Goal: Transaction & Acquisition: Purchase product/service

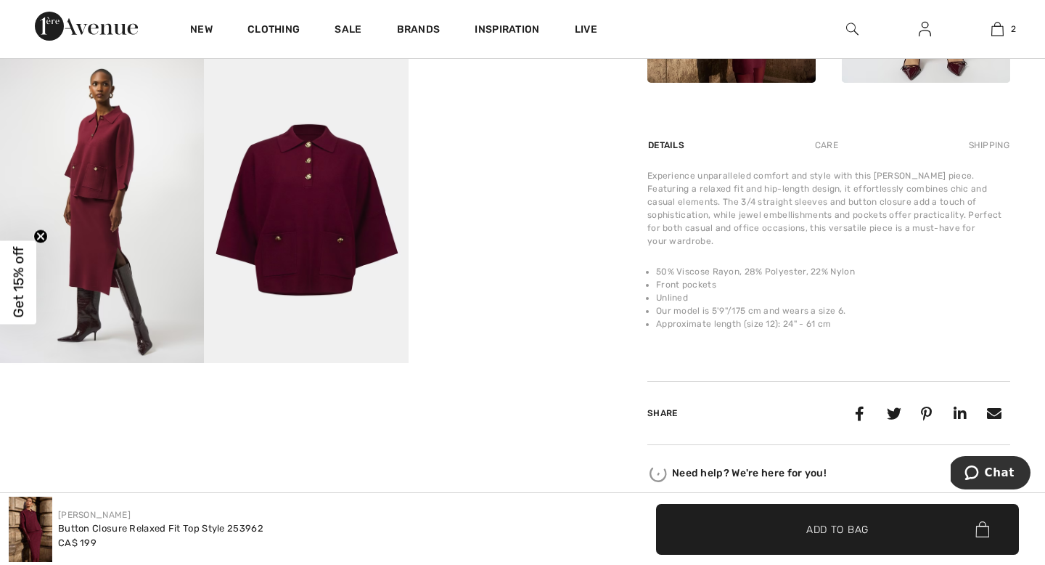
scroll to position [797, 0]
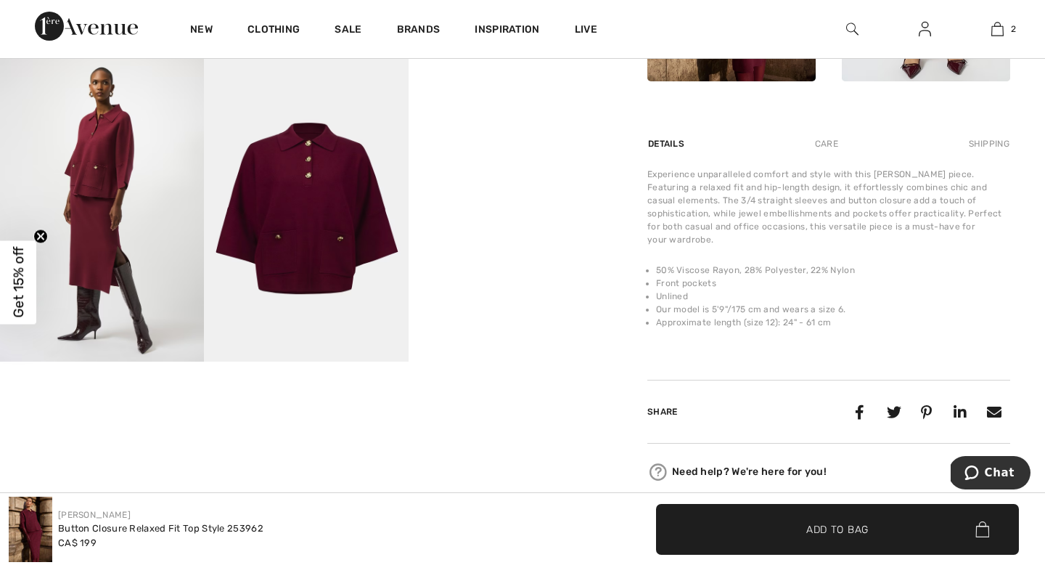
click at [322, 232] on img at bounding box center [306, 208] width 204 height 306
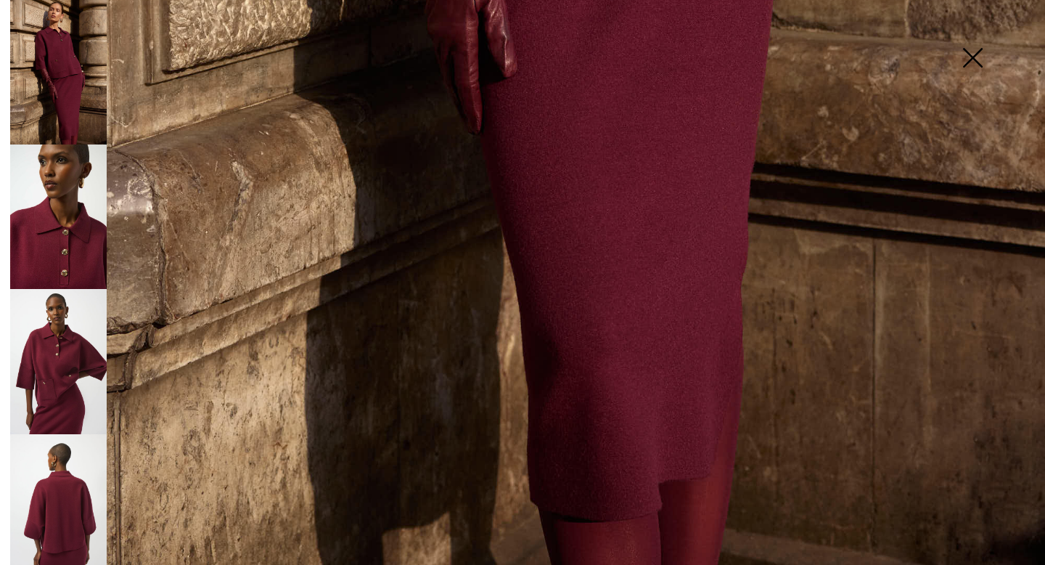
scroll to position [1002, 0]
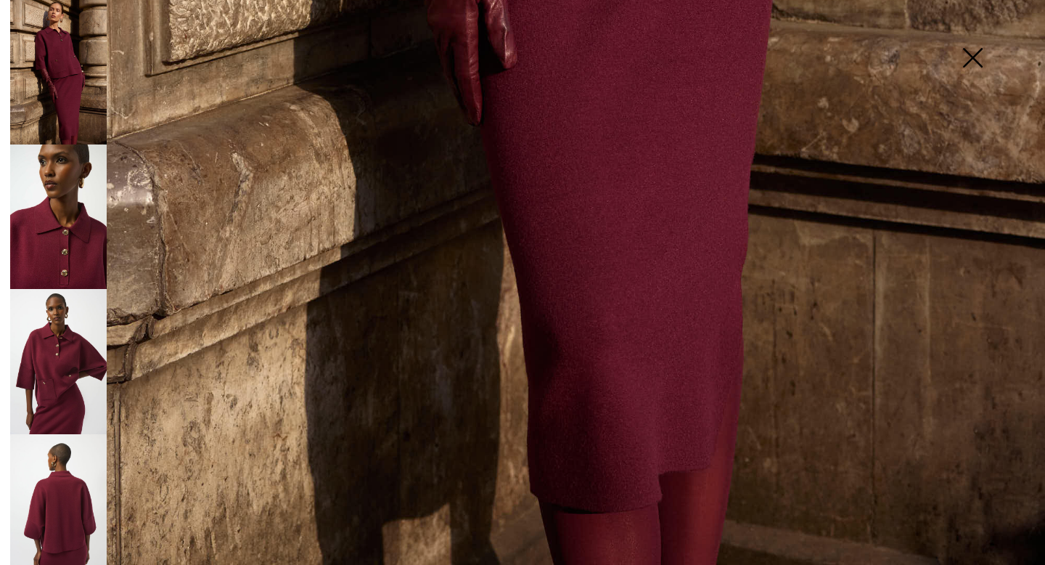
click at [37, 209] on img at bounding box center [58, 216] width 97 height 144
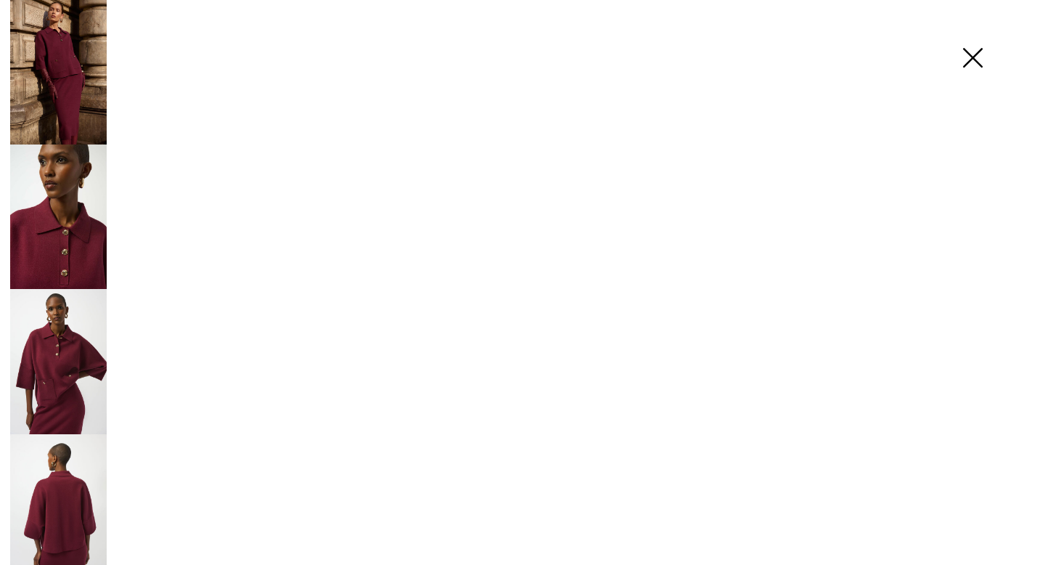
scroll to position [1002, 0]
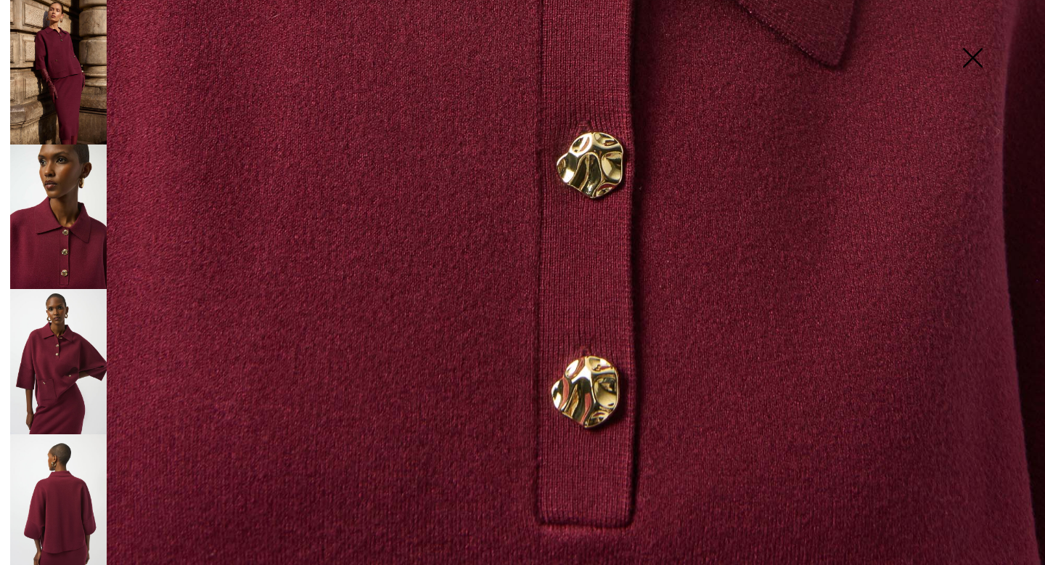
click at [69, 343] on img at bounding box center [58, 361] width 97 height 144
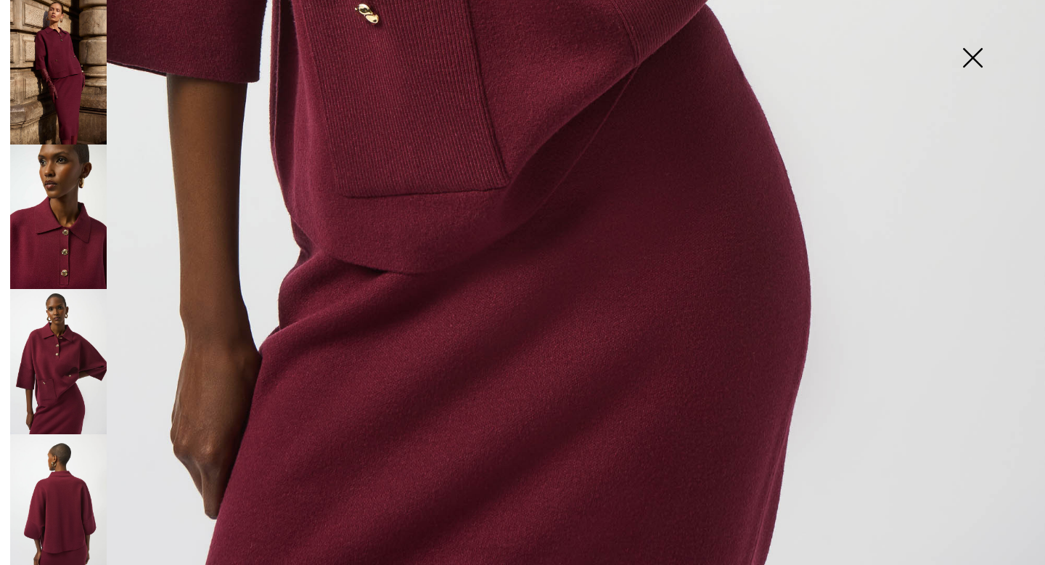
click at [59, 482] on img at bounding box center [58, 506] width 97 height 144
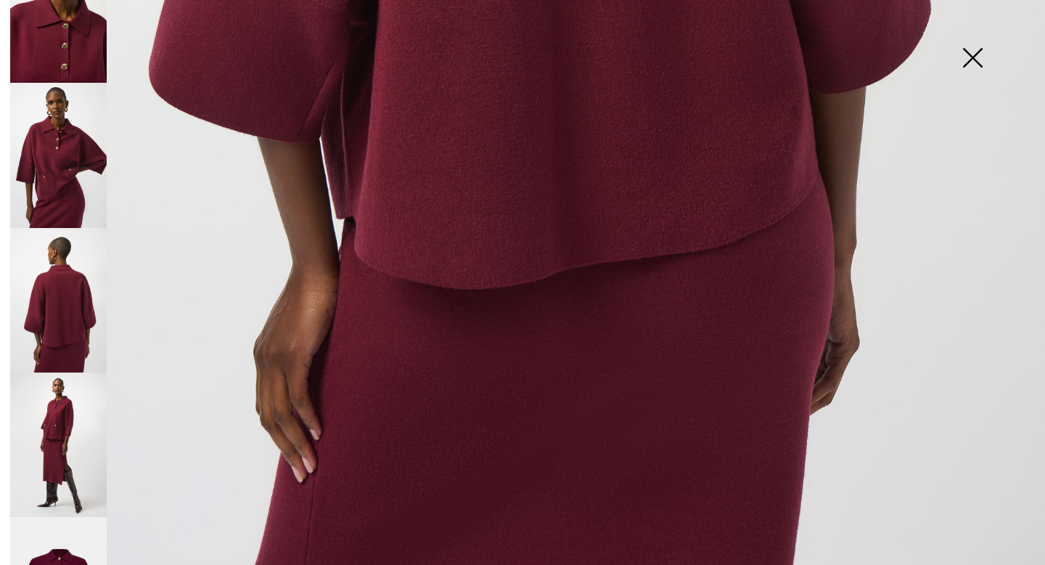
scroll to position [270, 0]
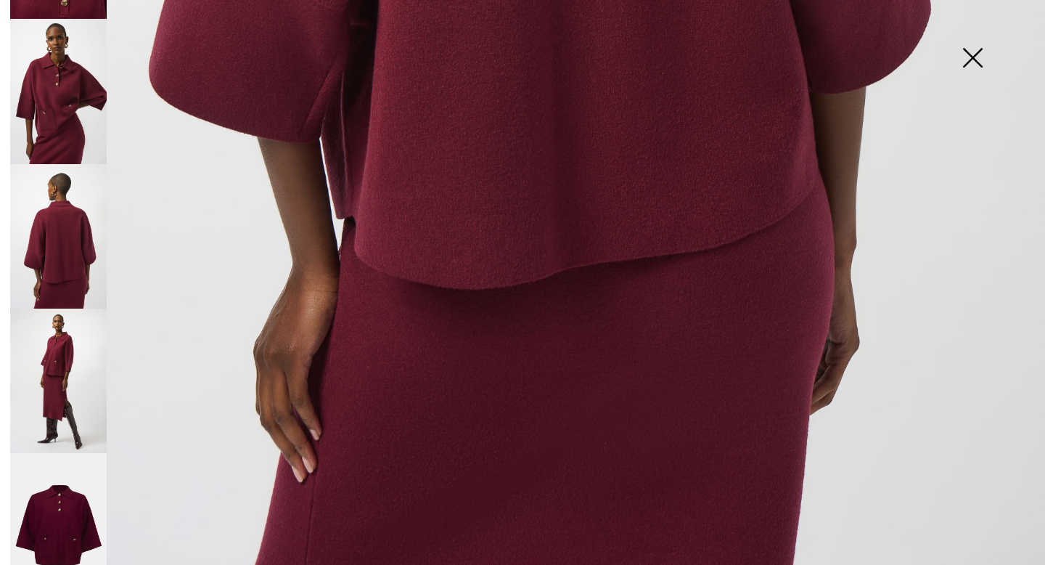
click at [62, 361] on img at bounding box center [58, 380] width 97 height 144
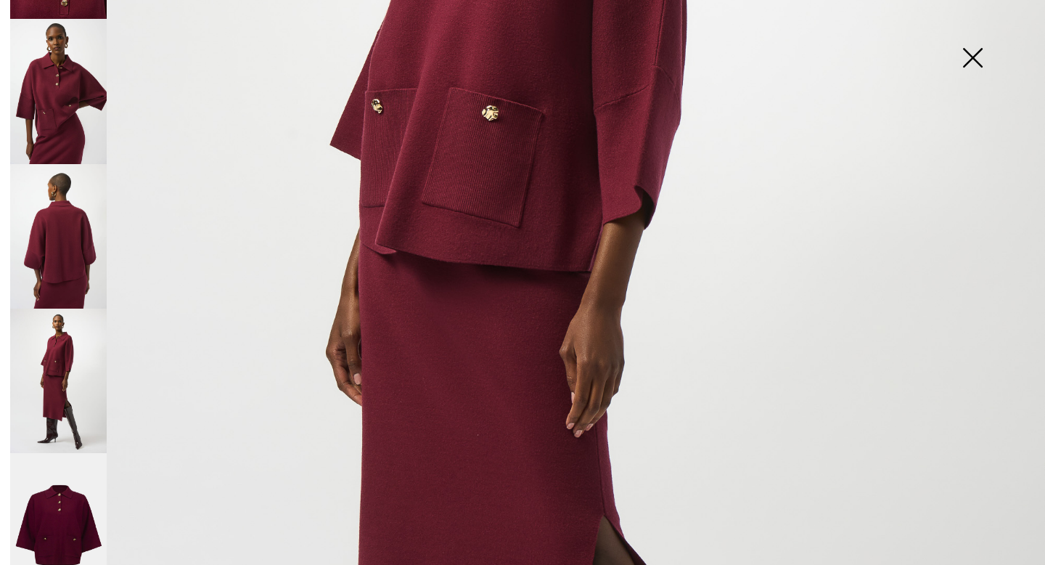
scroll to position [457, 0]
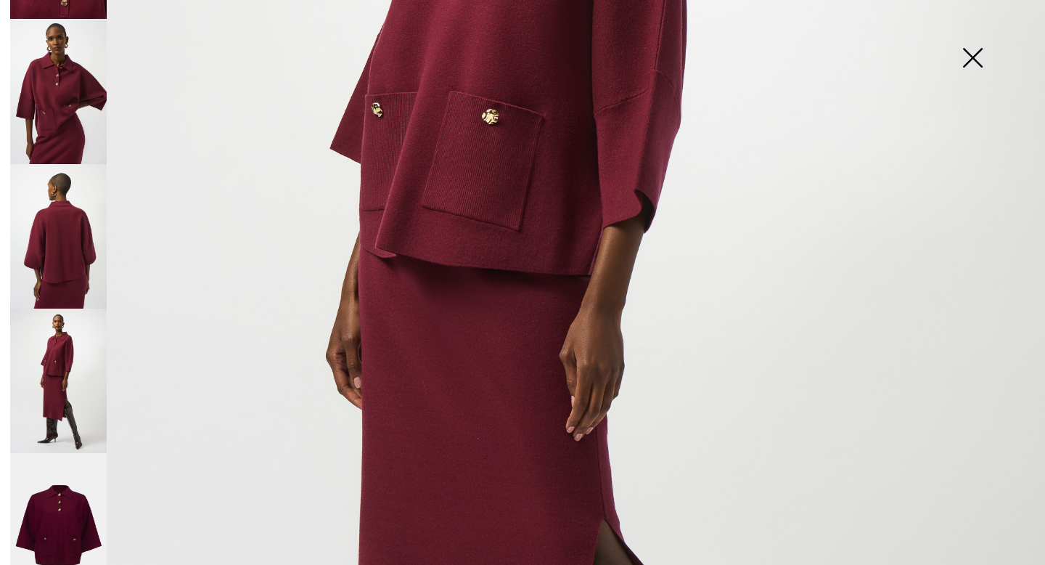
click at [976, 54] on img at bounding box center [972, 59] width 73 height 75
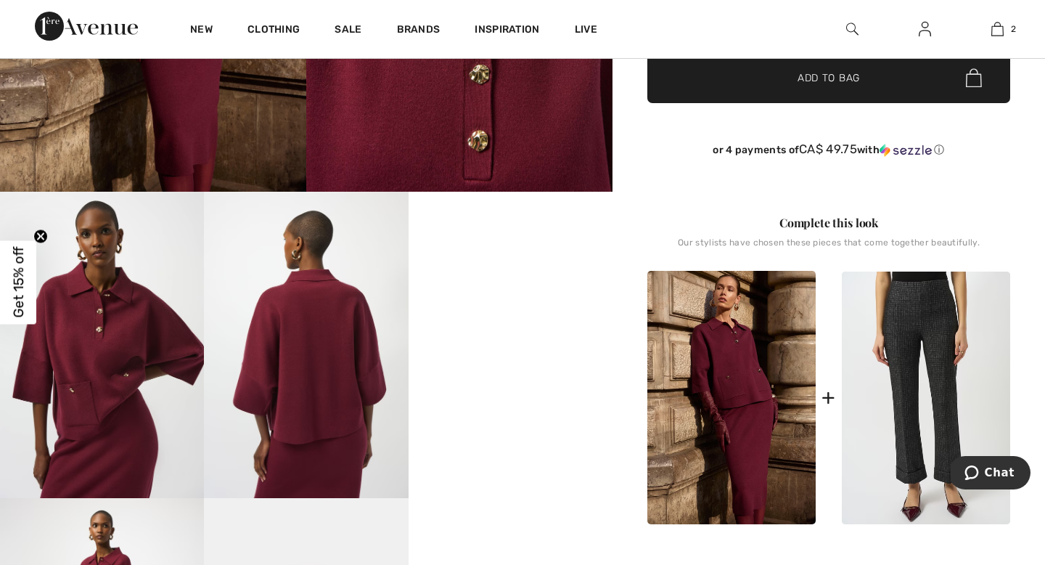
scroll to position [373, 0]
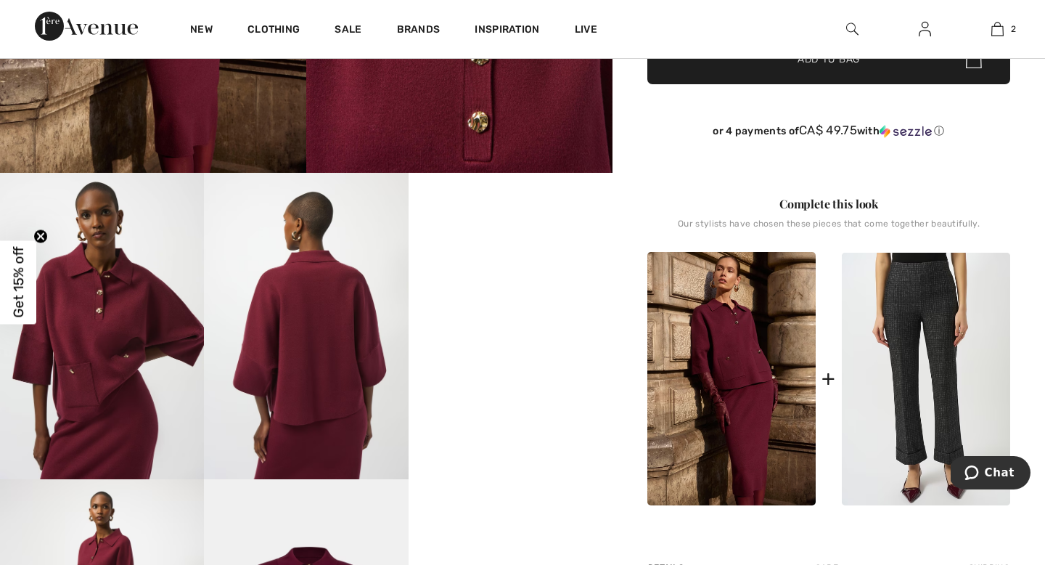
click at [504, 275] on video "Your browser does not support the video tag." at bounding box center [511, 224] width 204 height 102
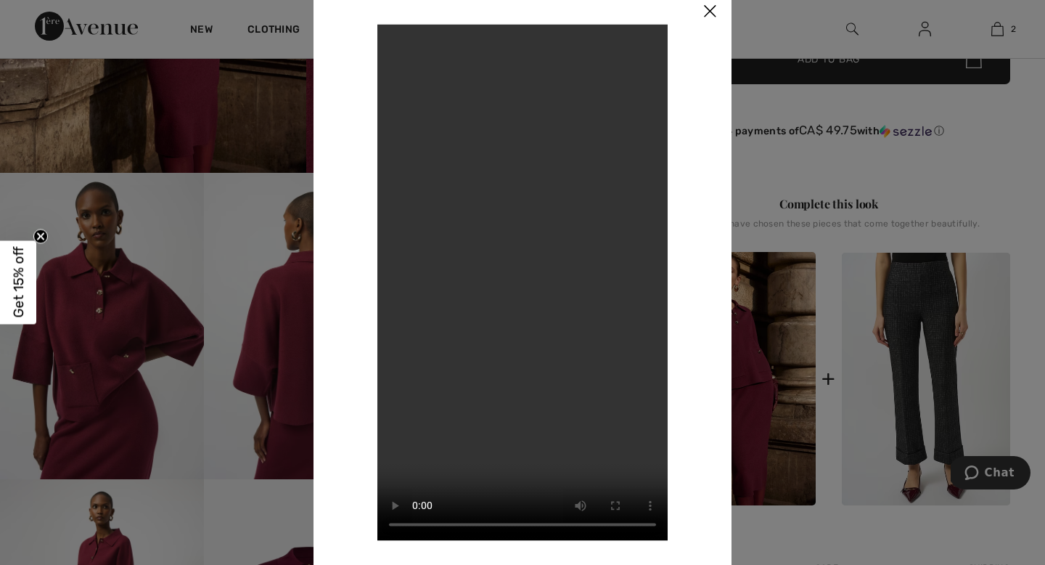
click at [713, 12] on img at bounding box center [710, 11] width 44 height 45
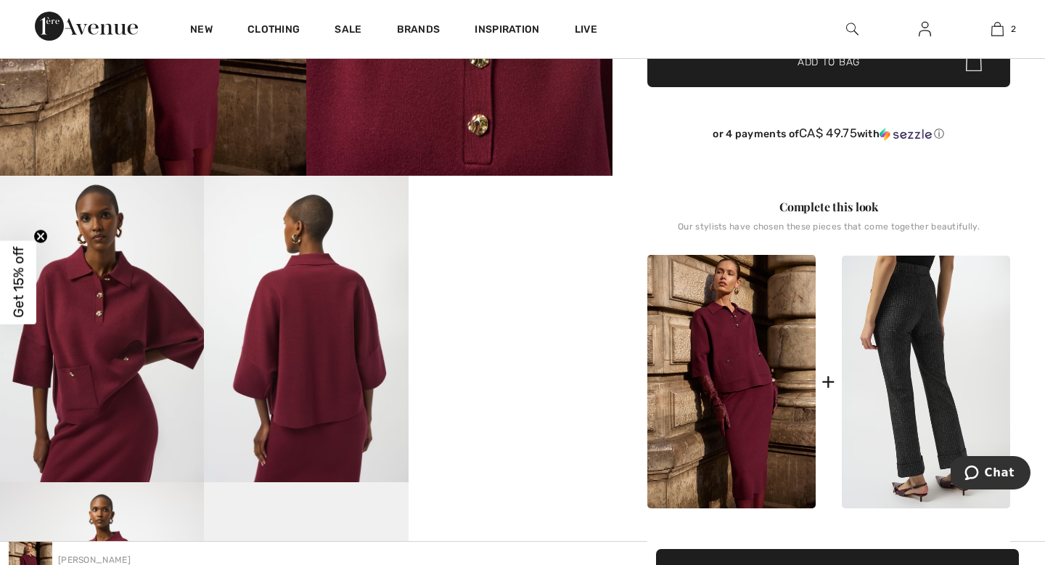
scroll to position [0, 0]
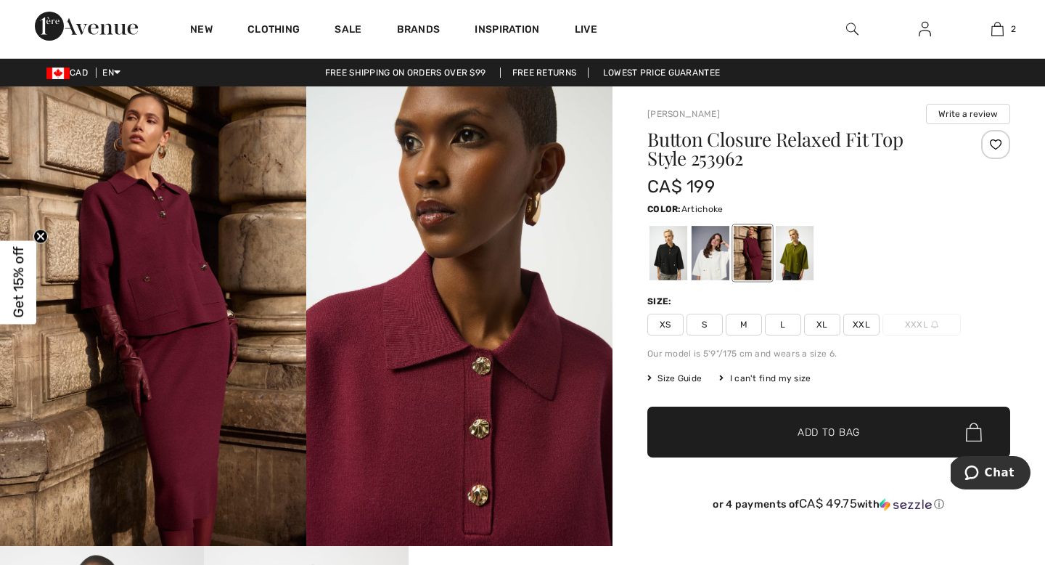
click at [804, 251] on div at bounding box center [795, 253] width 38 height 54
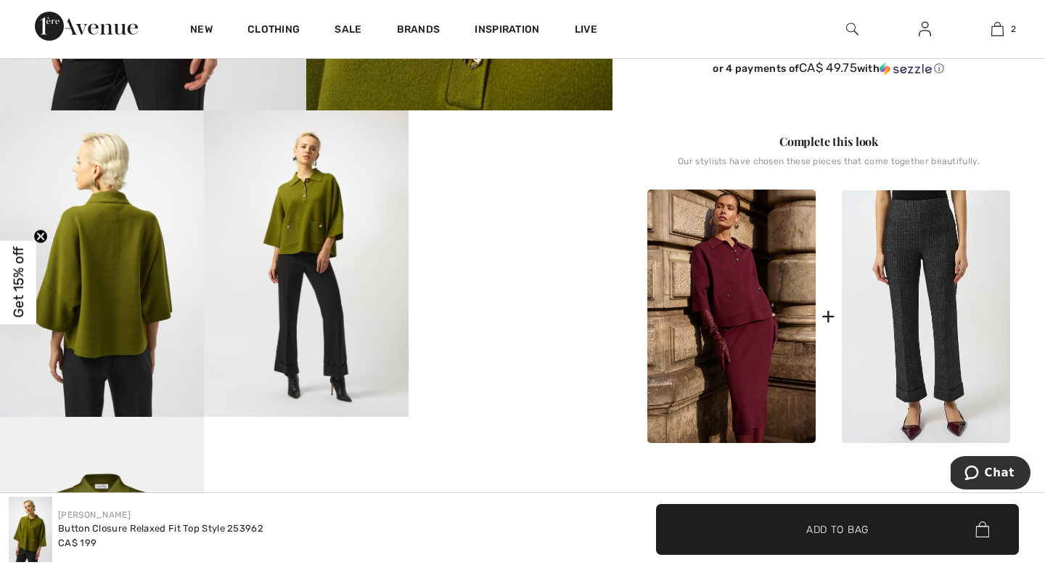
scroll to position [430, 0]
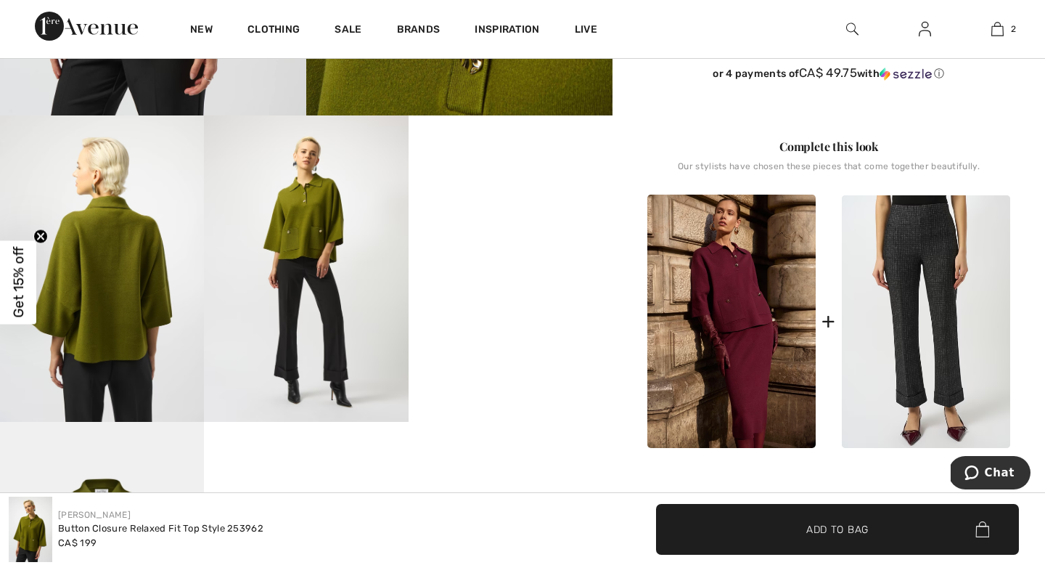
click at [122, 286] on img at bounding box center [102, 268] width 204 height 306
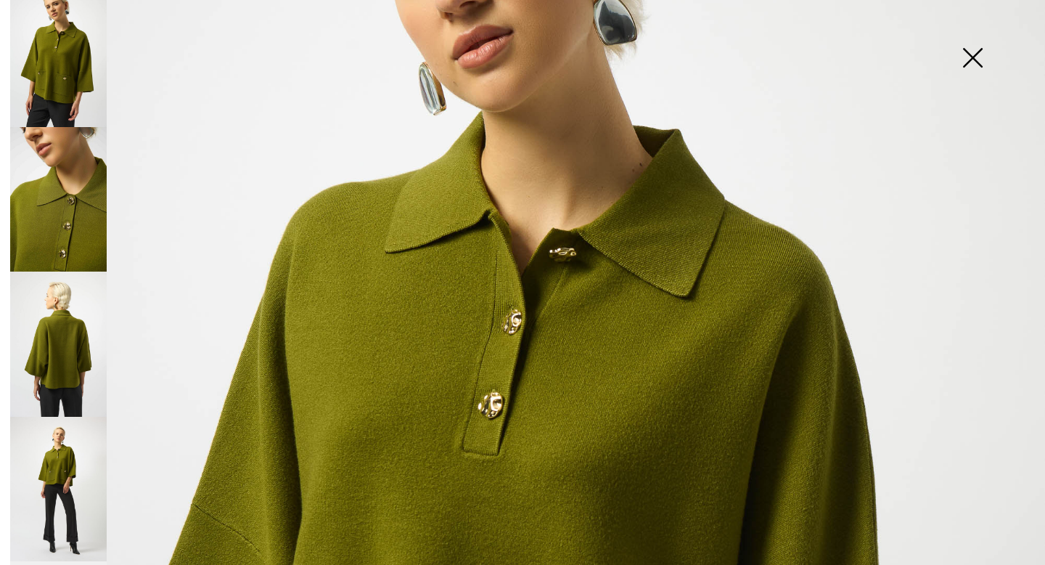
scroll to position [294, 0]
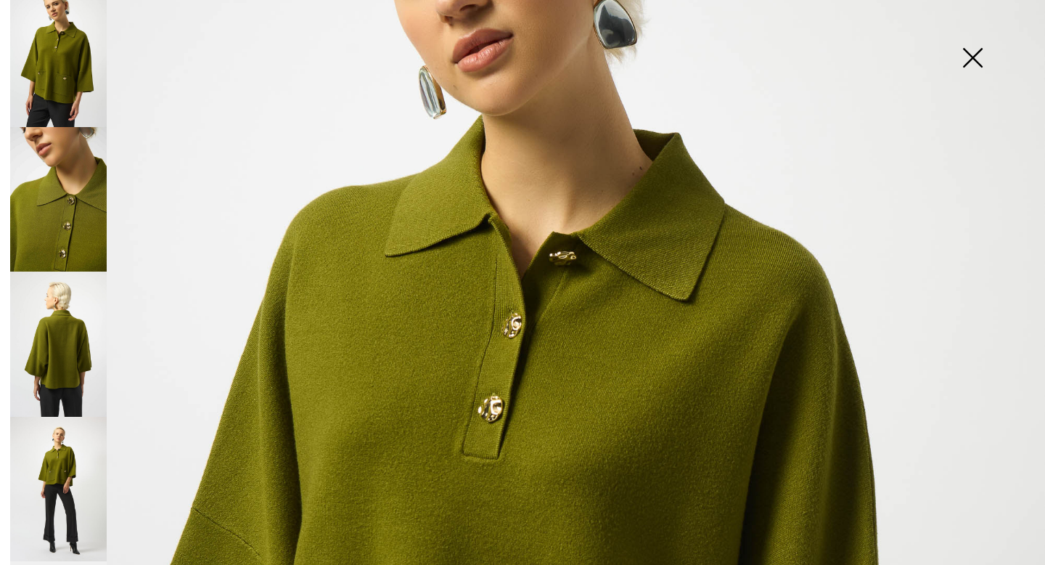
click at [66, 56] on img at bounding box center [58, 55] width 97 height 144
click at [82, 197] on img at bounding box center [58, 199] width 97 height 144
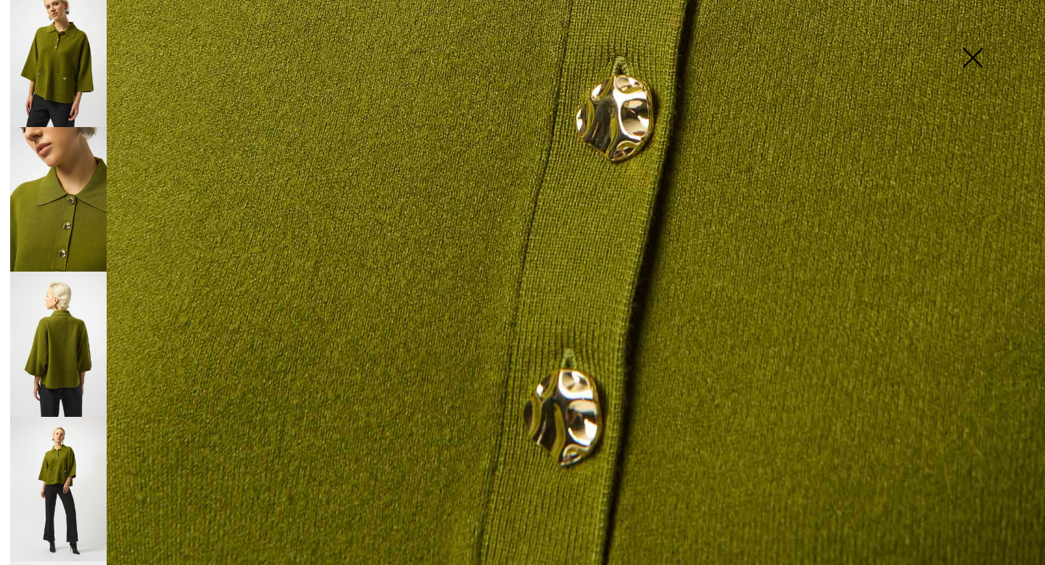
scroll to position [1002, 0]
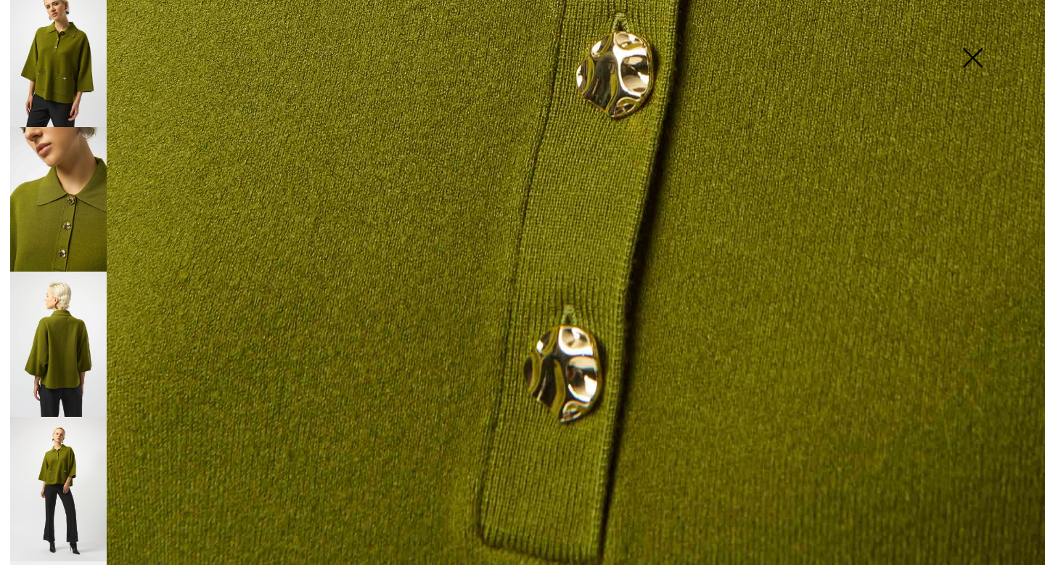
click at [75, 346] on img at bounding box center [58, 343] width 97 height 144
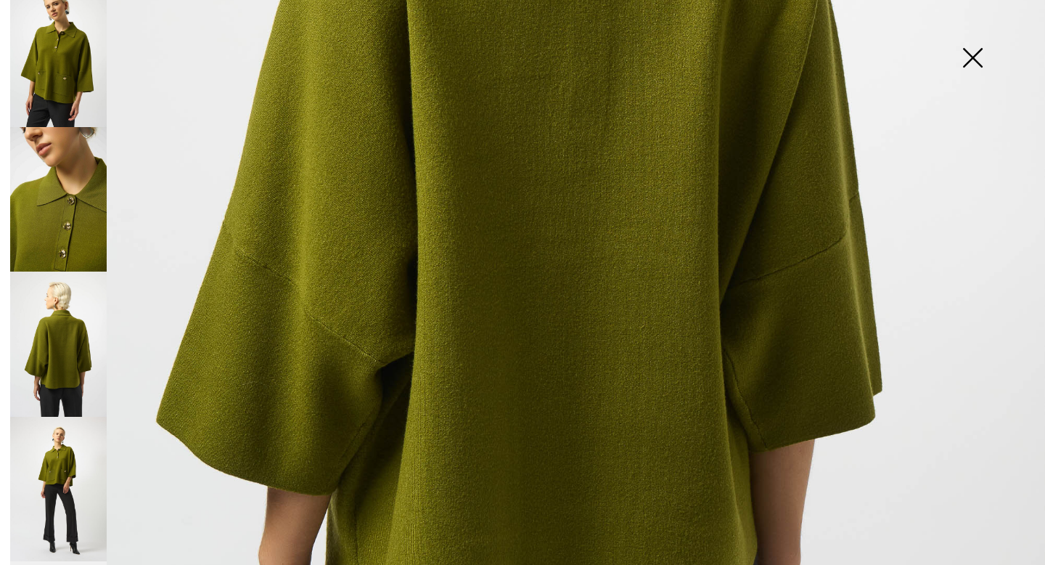
scroll to position [661, 0]
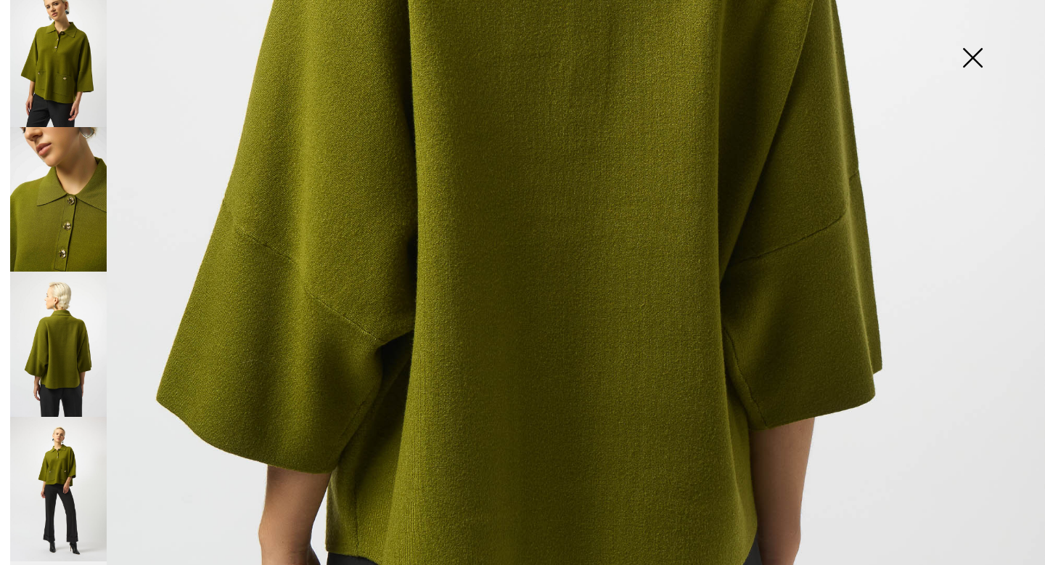
click at [55, 454] on img at bounding box center [58, 489] width 97 height 144
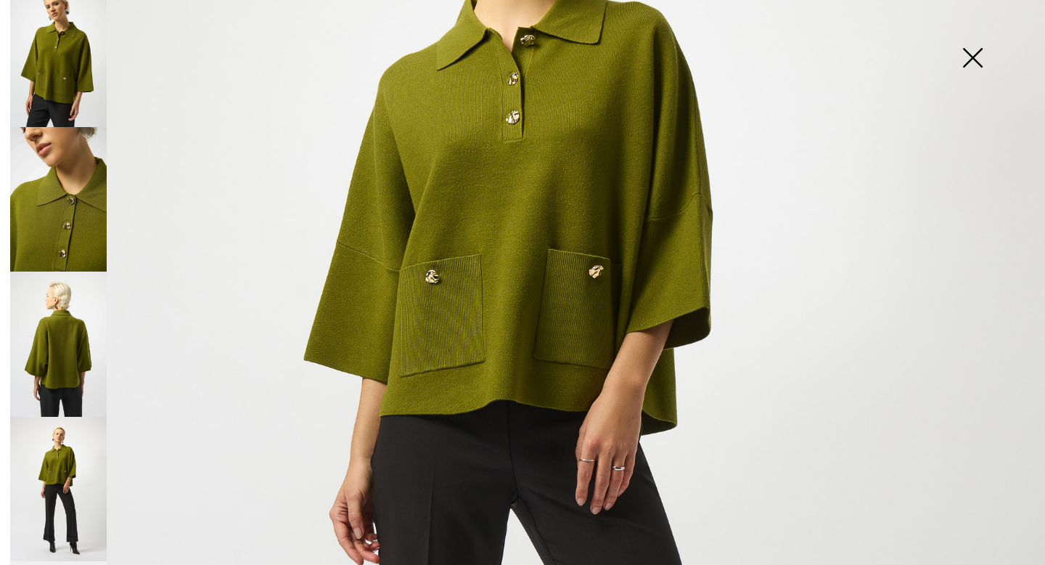
scroll to position [323, 0]
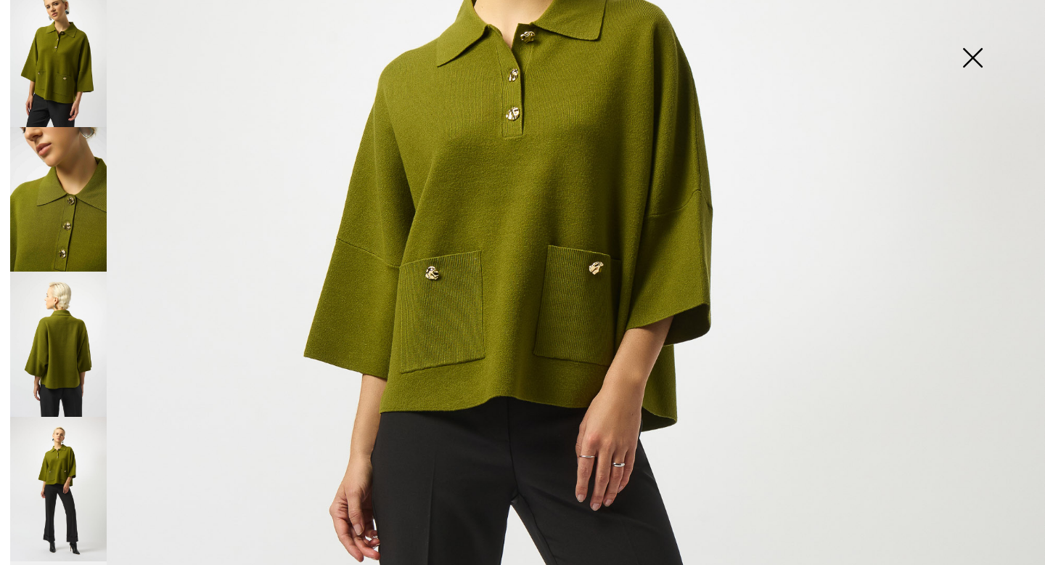
click at [976, 55] on img at bounding box center [972, 59] width 73 height 75
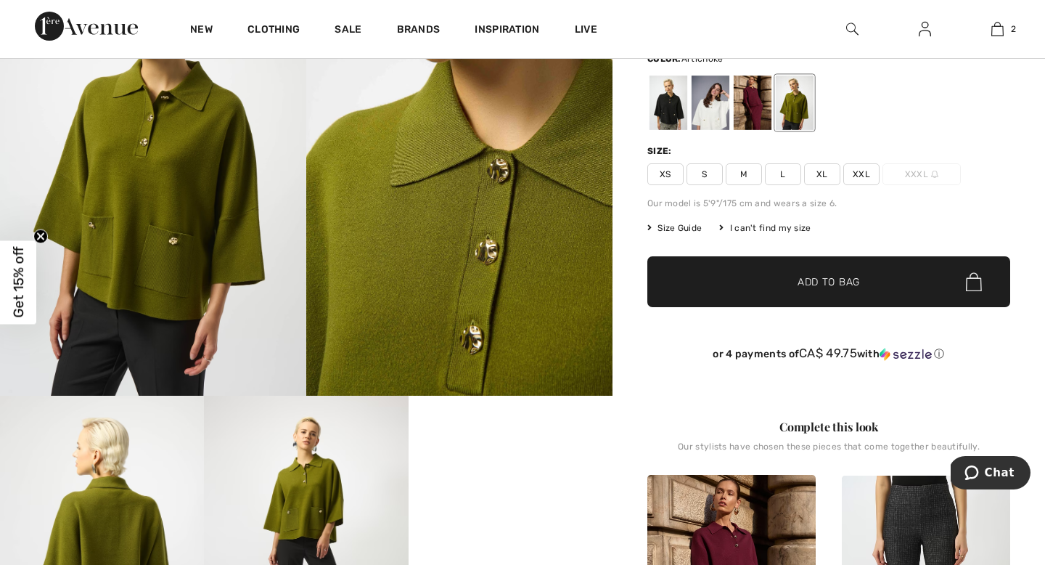
scroll to position [0, 0]
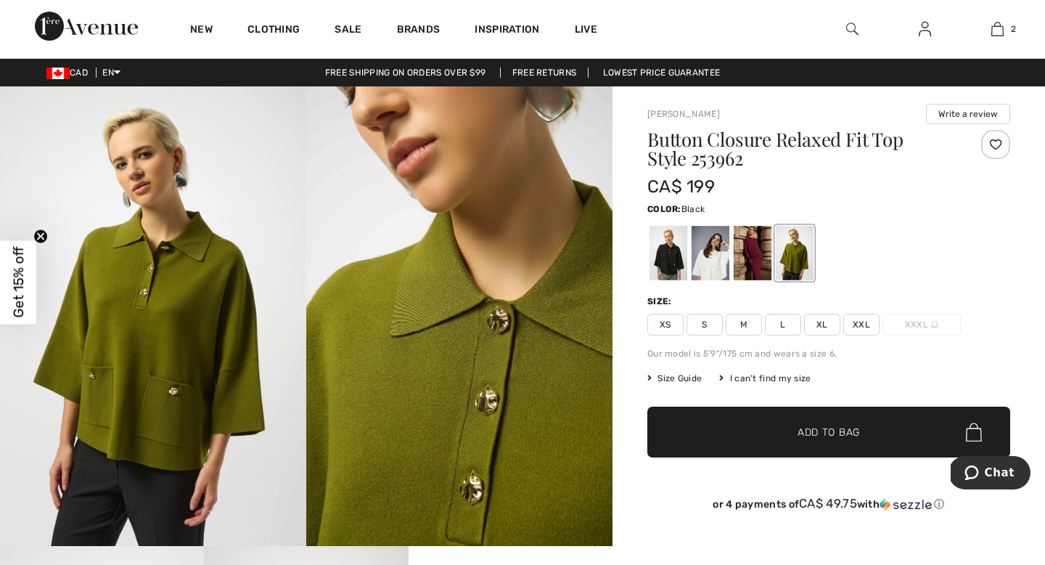
click at [676, 252] on div at bounding box center [669, 253] width 38 height 54
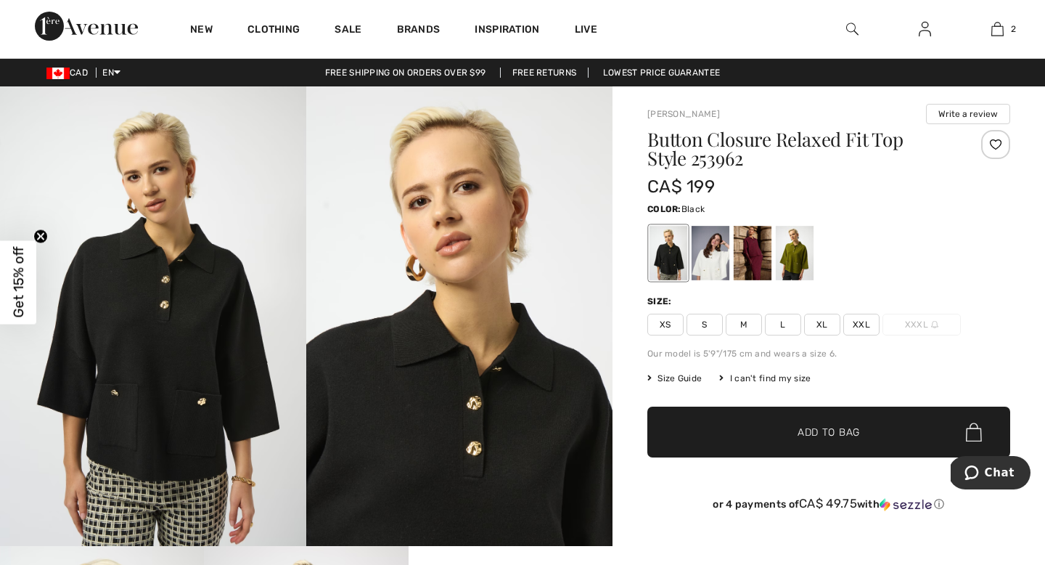
click at [92, 22] on img at bounding box center [86, 26] width 103 height 29
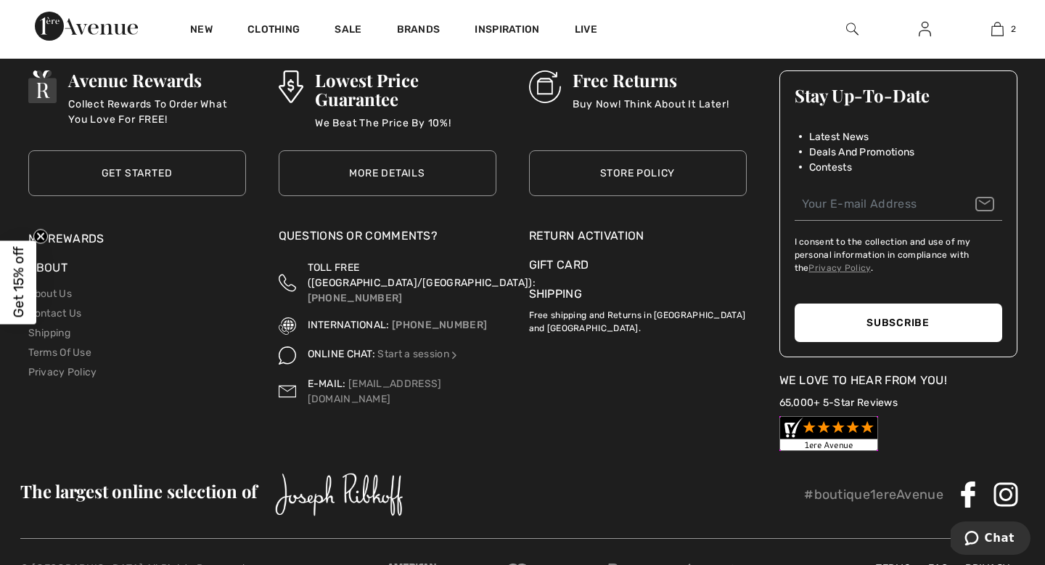
scroll to position [5216, 0]
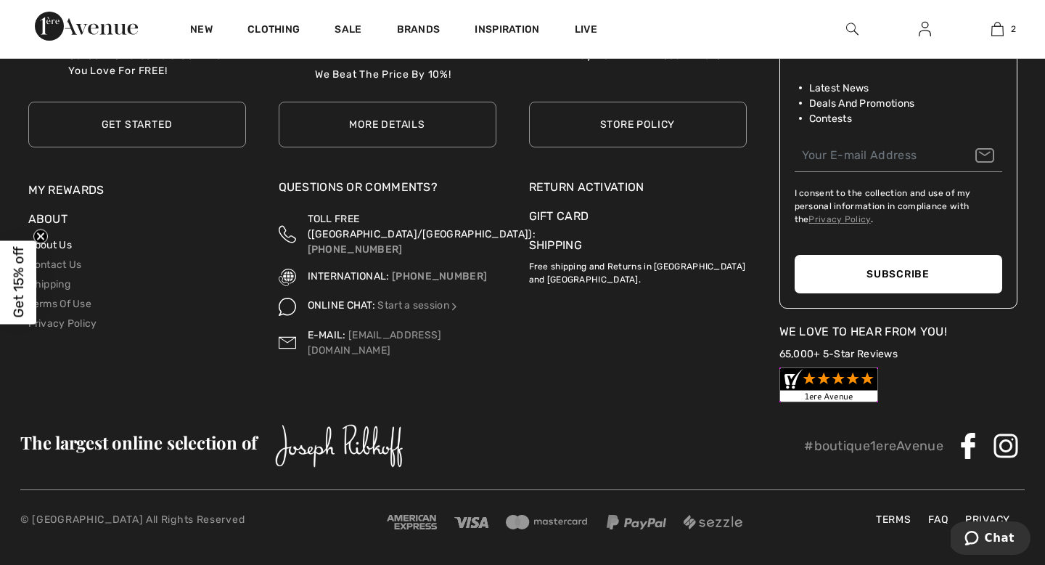
click at [69, 245] on link "About Us" at bounding box center [50, 245] width 44 height 12
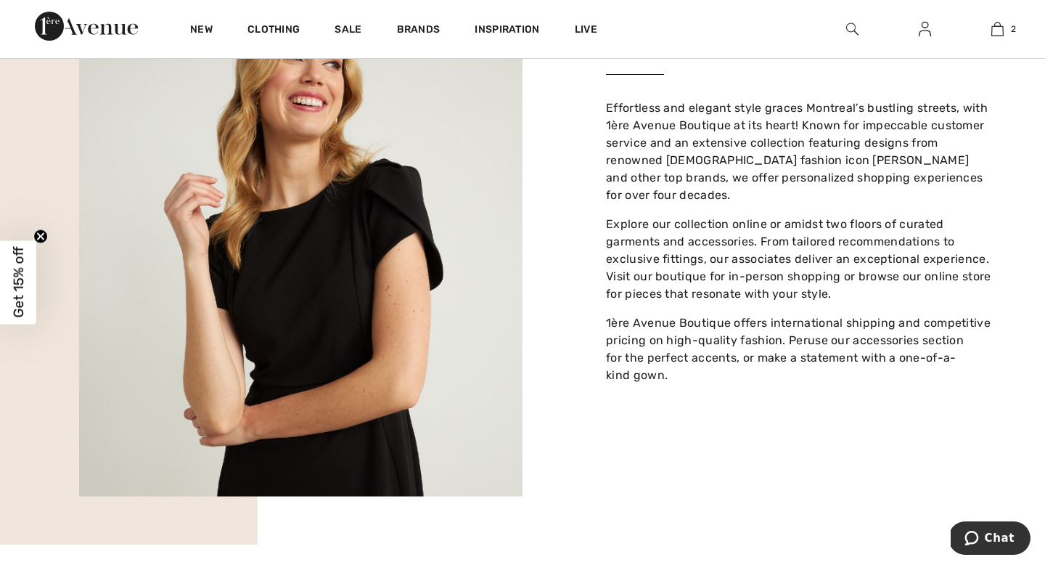
scroll to position [763, 0]
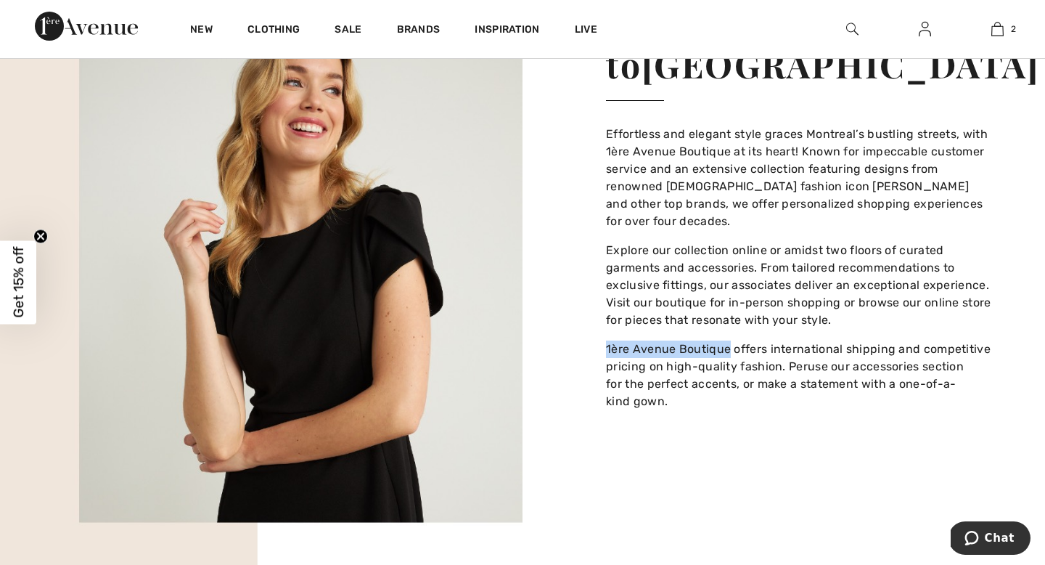
drag, startPoint x: 727, startPoint y: 332, endPoint x: 606, endPoint y: 329, distance: 120.5
click at [606, 340] on p "1ère Avenue Boutique offers international shipping and competitive pricing on h…" at bounding box center [799, 375] width 387 height 70
copy p "1ère Avenue Boutique"
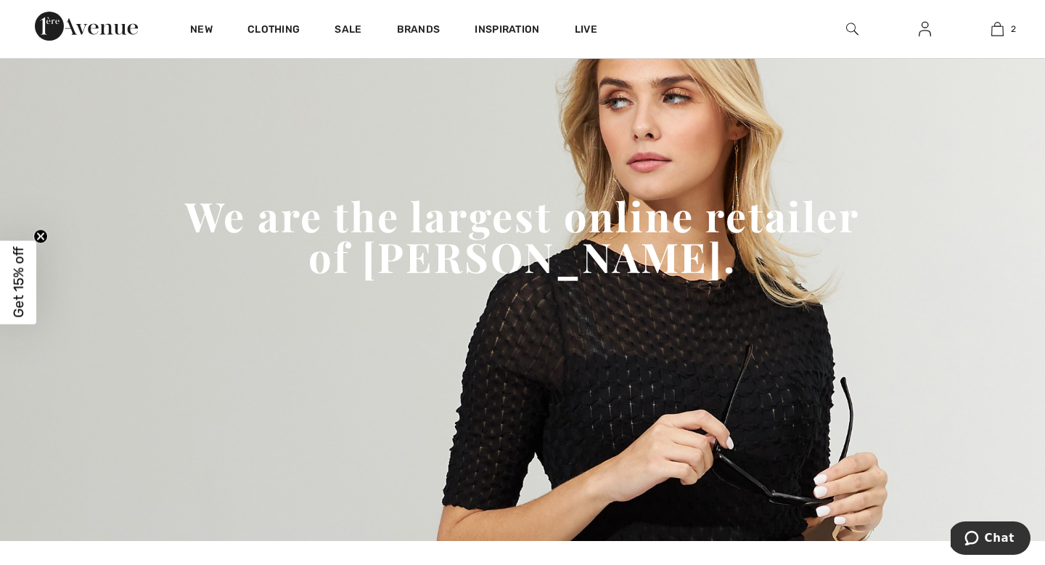
scroll to position [0, 0]
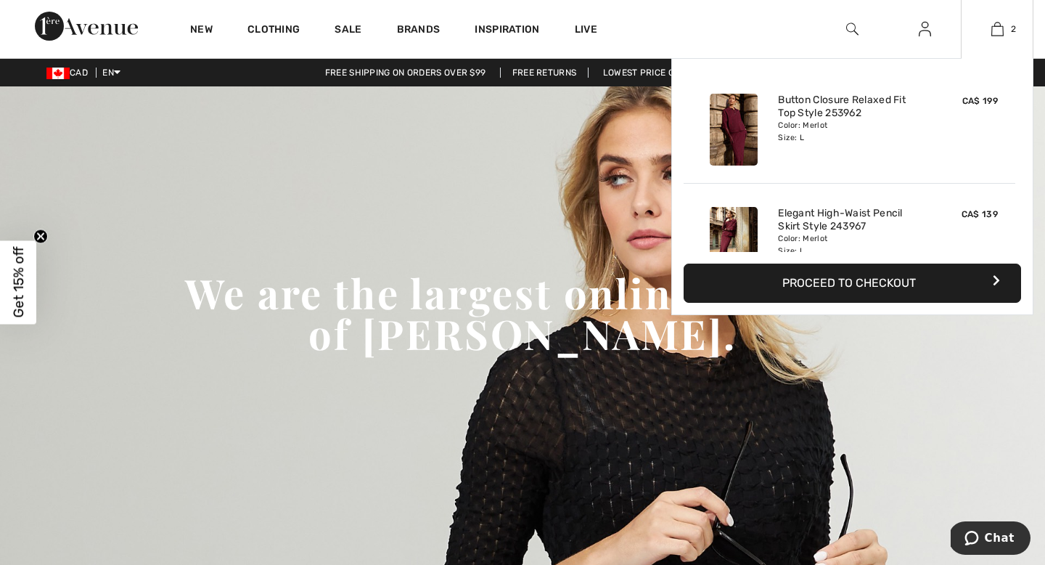
click at [879, 282] on button "Proceed to Checkout" at bounding box center [853, 282] width 338 height 39
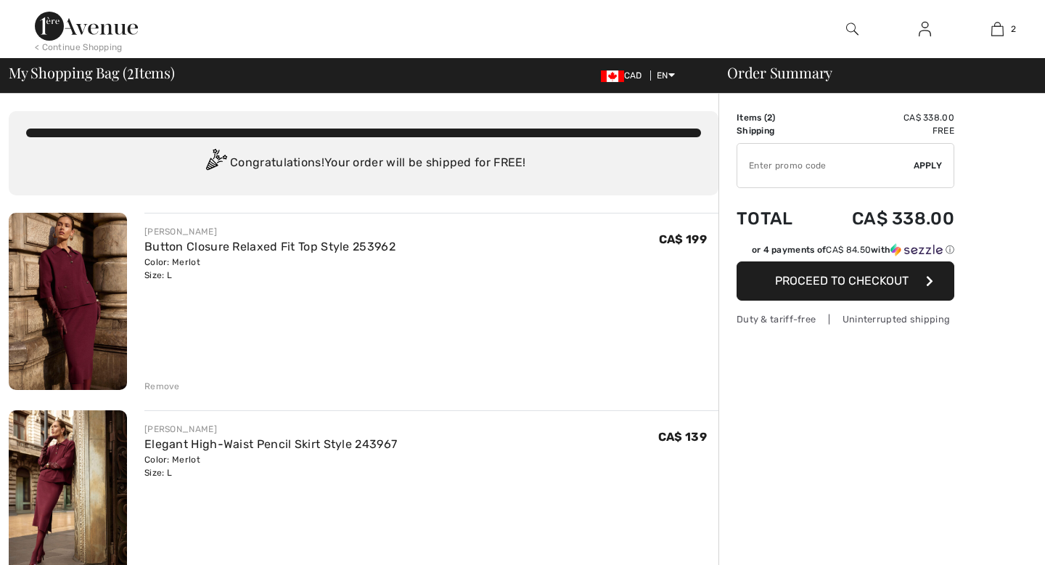
checkbox input "true"
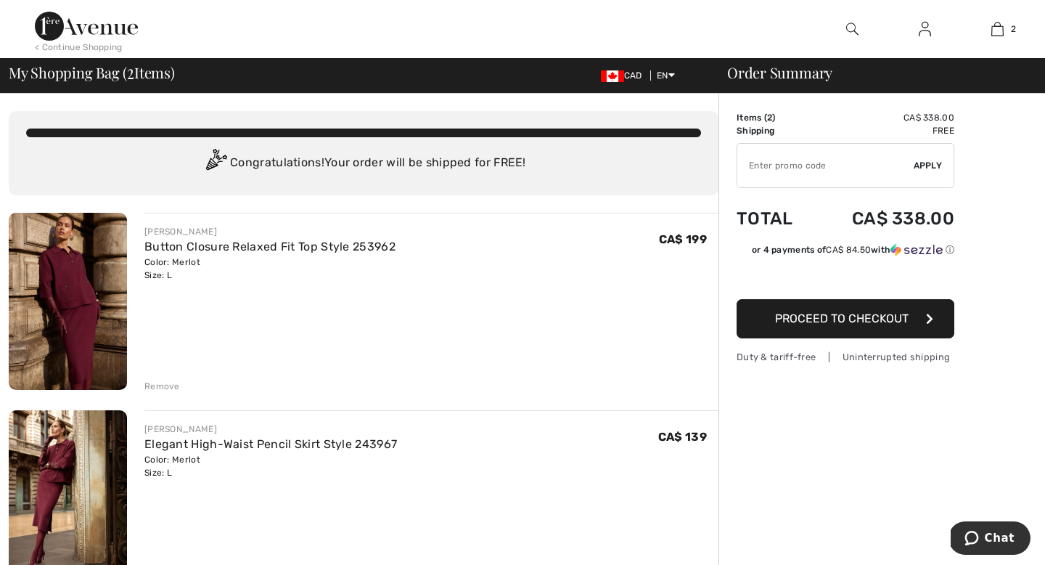
click at [110, 287] on img at bounding box center [68, 301] width 118 height 177
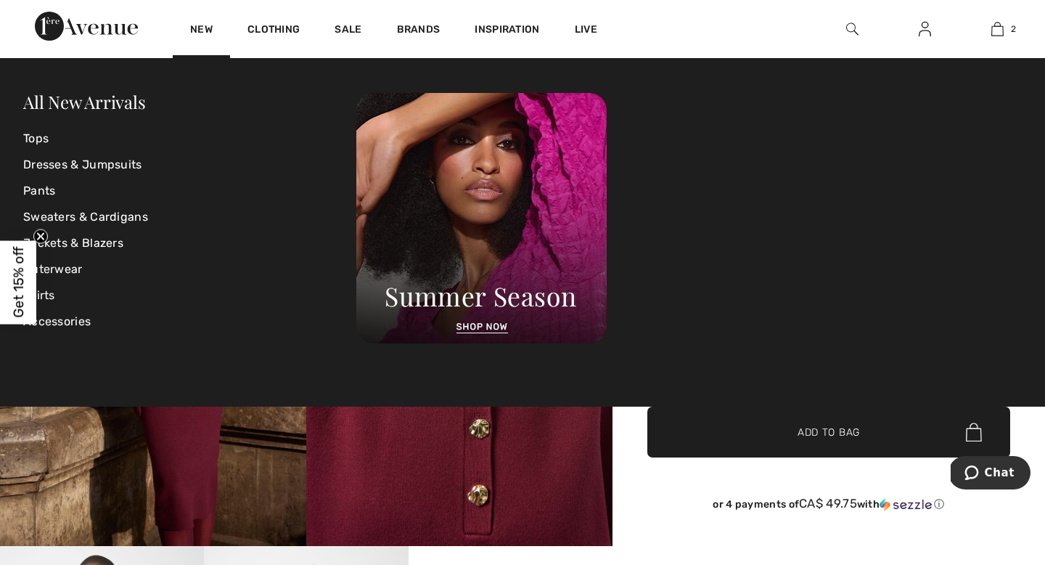
click at [68, 21] on img at bounding box center [86, 26] width 103 height 29
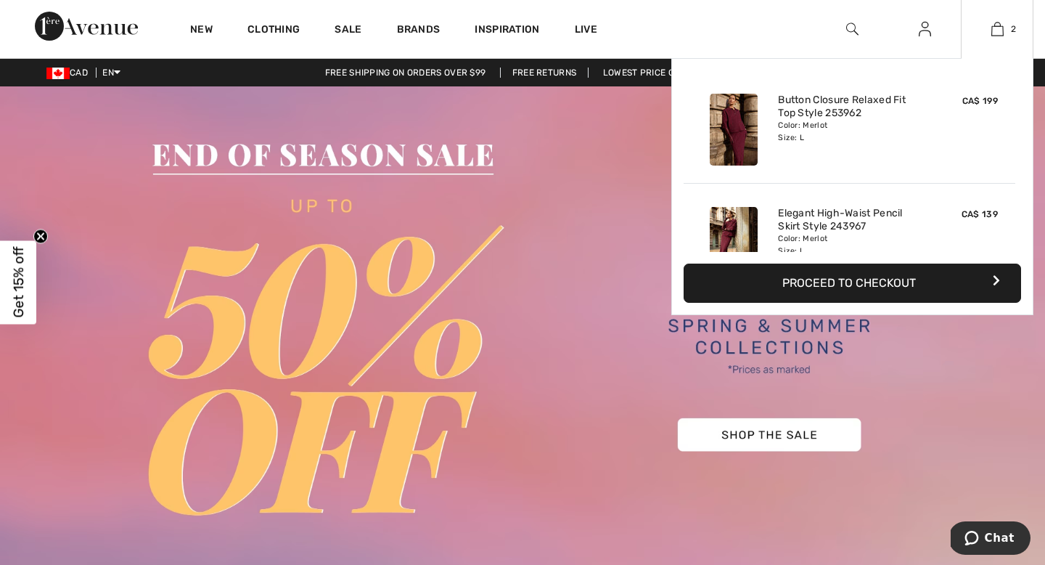
click at [843, 285] on button "Proceed to Checkout" at bounding box center [853, 282] width 338 height 39
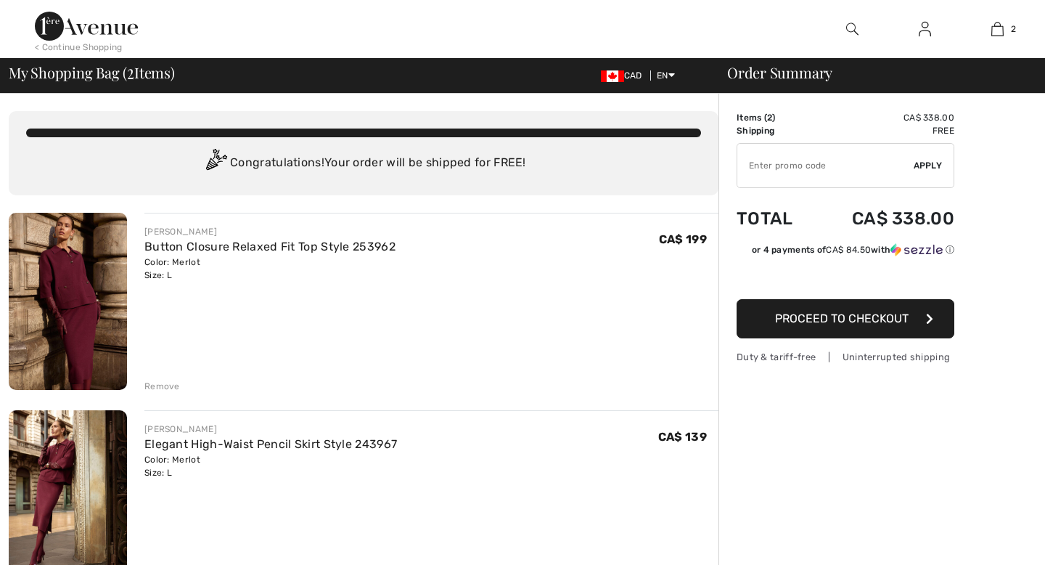
checkbox input "true"
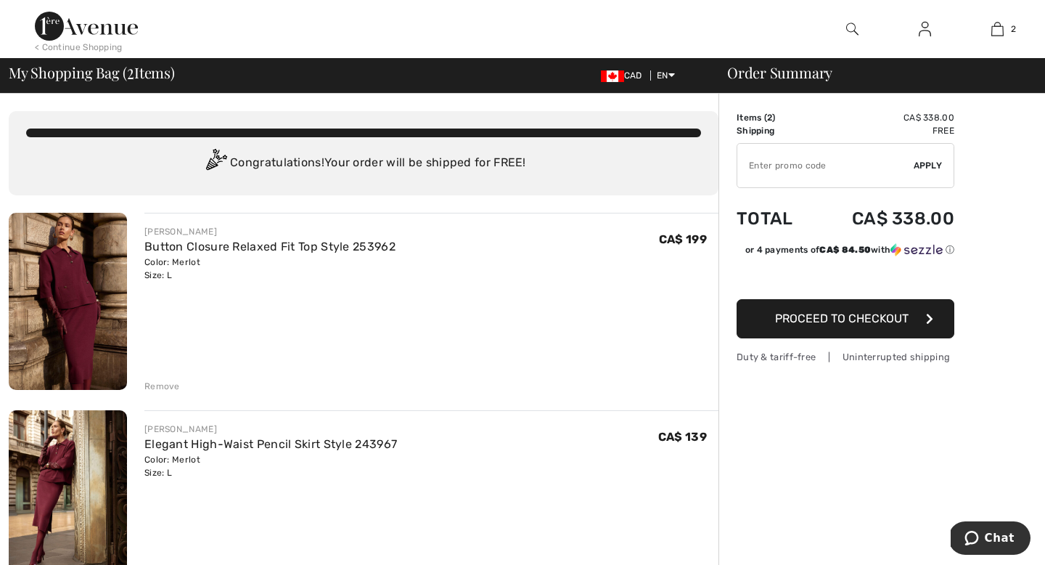
type input "NEW10"
type input "NEW15"
type input "NEW10"
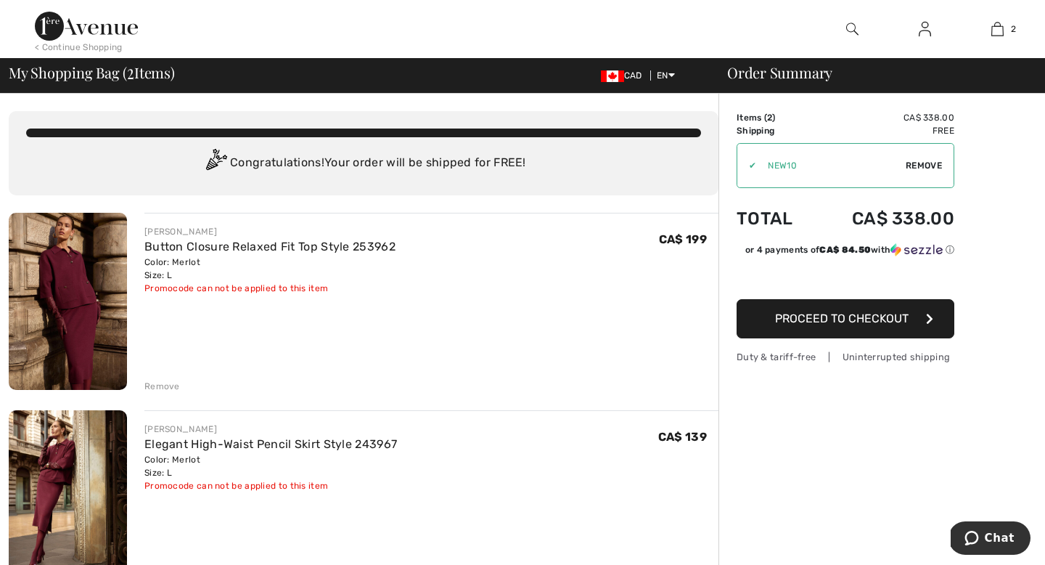
click at [864, 331] on button "Proceed to Checkout" at bounding box center [846, 318] width 218 height 39
